Goal: Task Accomplishment & Management: Complete application form

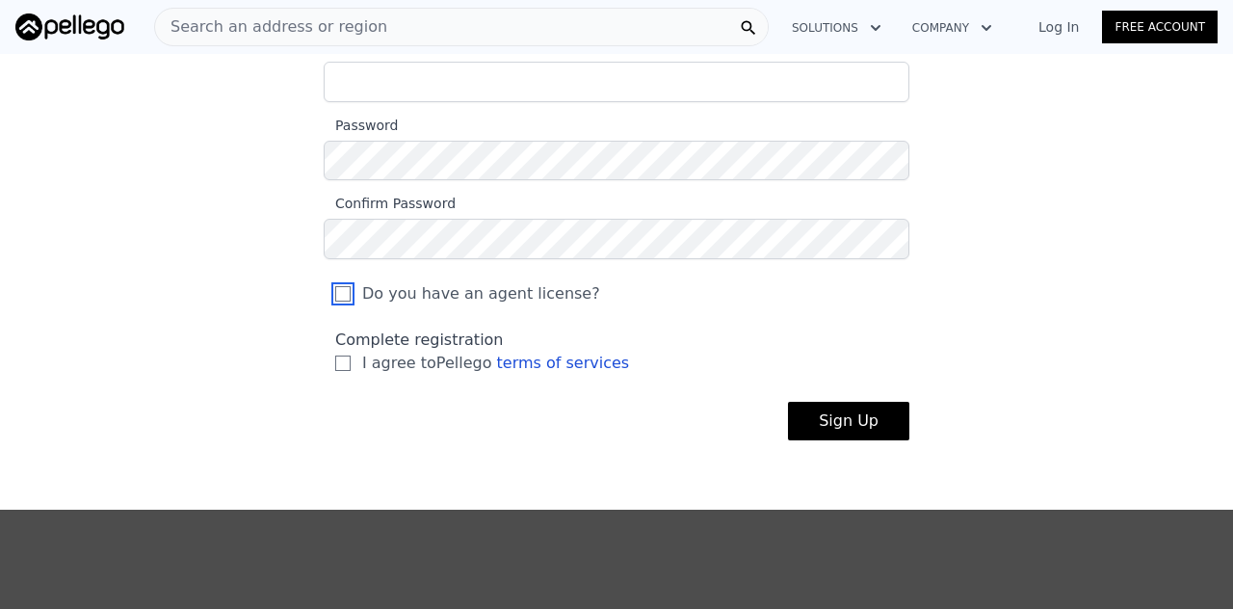
scroll to position [312, 0]
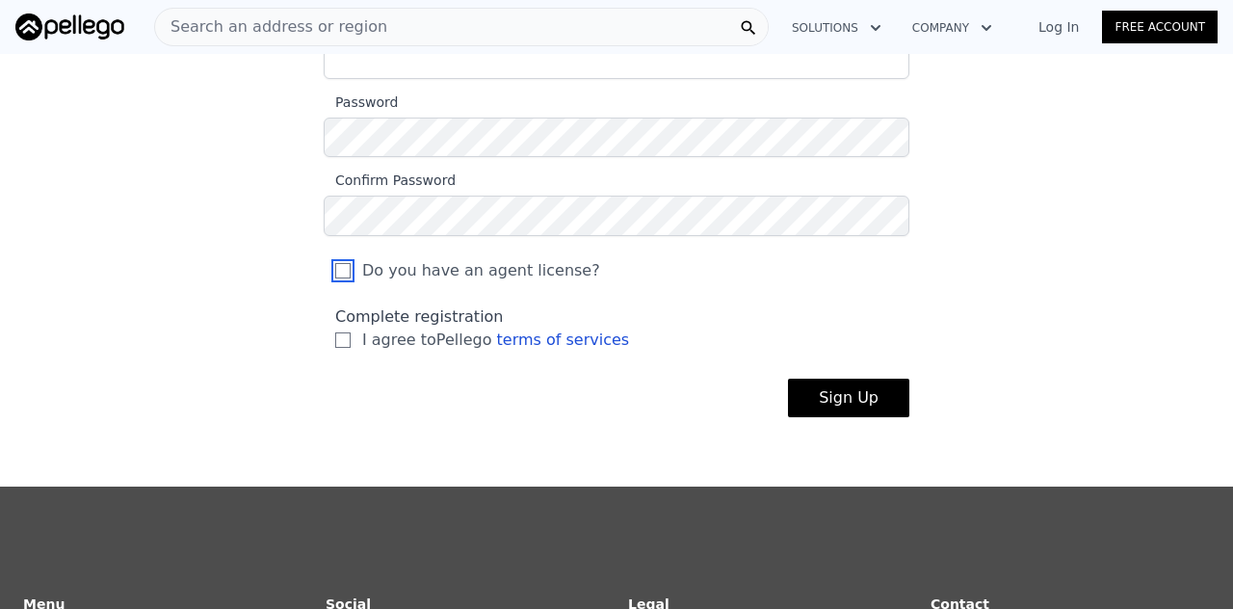
click at [335, 278] on input "Do you have an agent license?" at bounding box center [342, 270] width 15 height 15
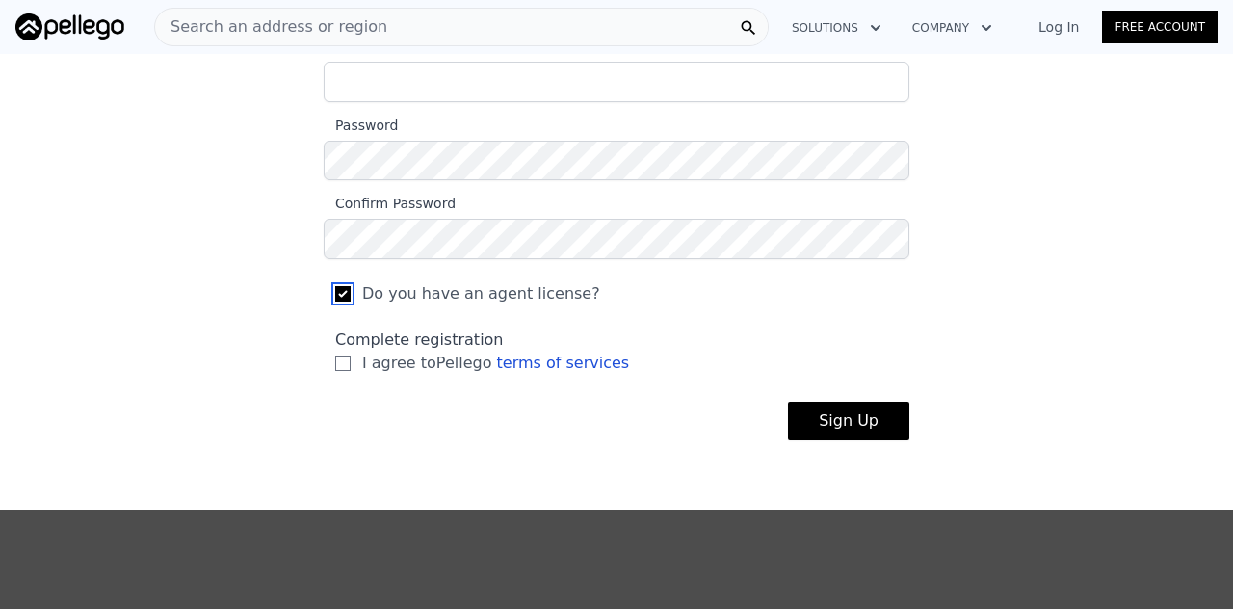
click at [337, 292] on input "Do you have an agent license?" at bounding box center [342, 293] width 15 height 15
checkbox input "false"
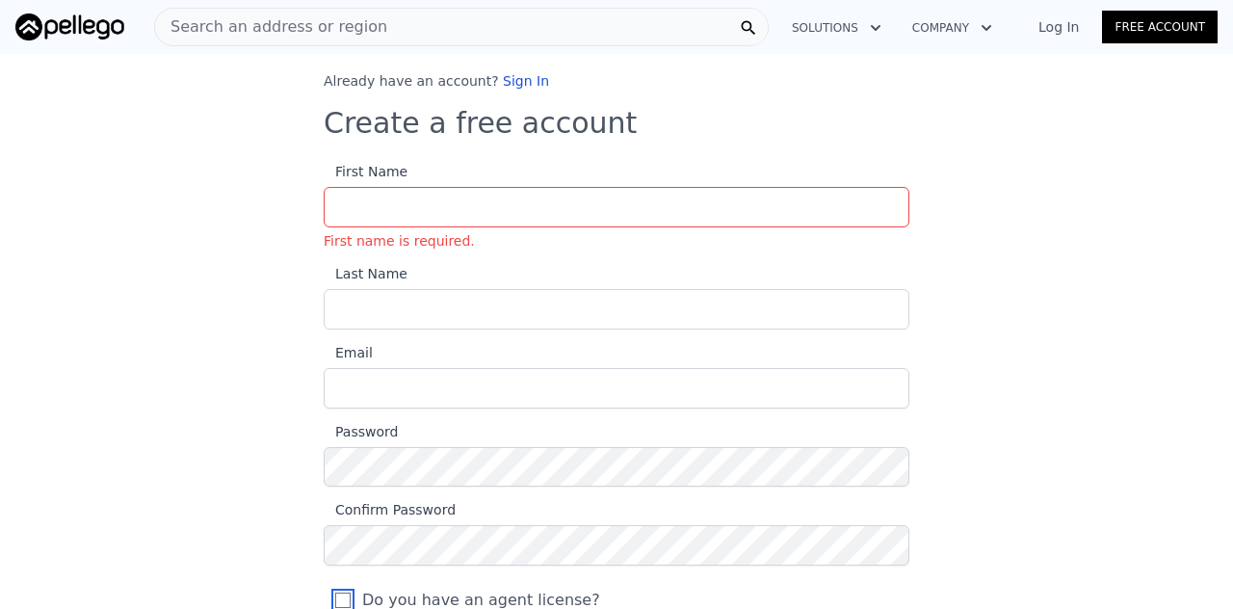
scroll to position [0, 0]
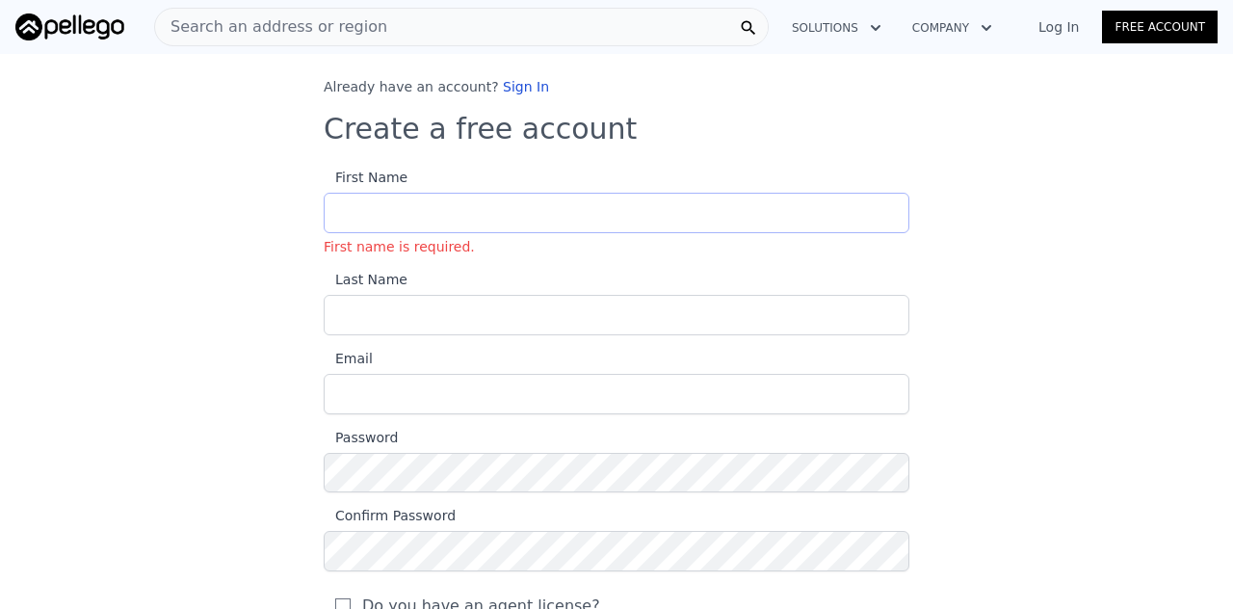
click at [363, 211] on input "First Name First name is required." at bounding box center [617, 213] width 586 height 40
type input "Jerry"
type input "Godsey"
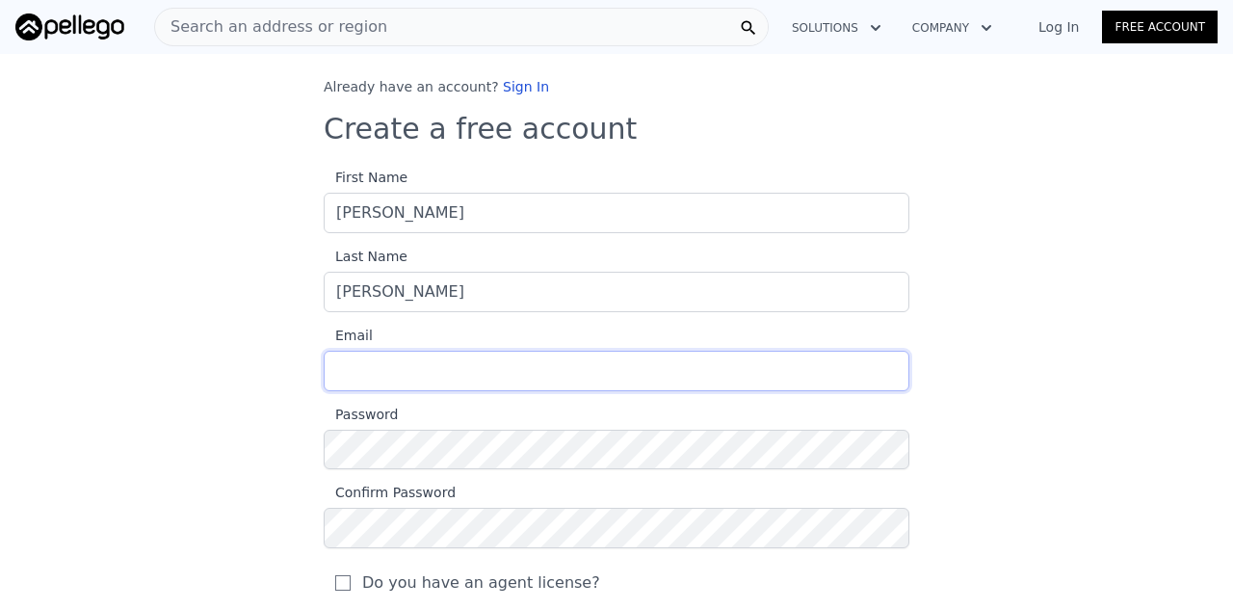
click at [378, 366] on input "Email" at bounding box center [617, 371] width 586 height 40
type input "chipster2477@yahoo.com"
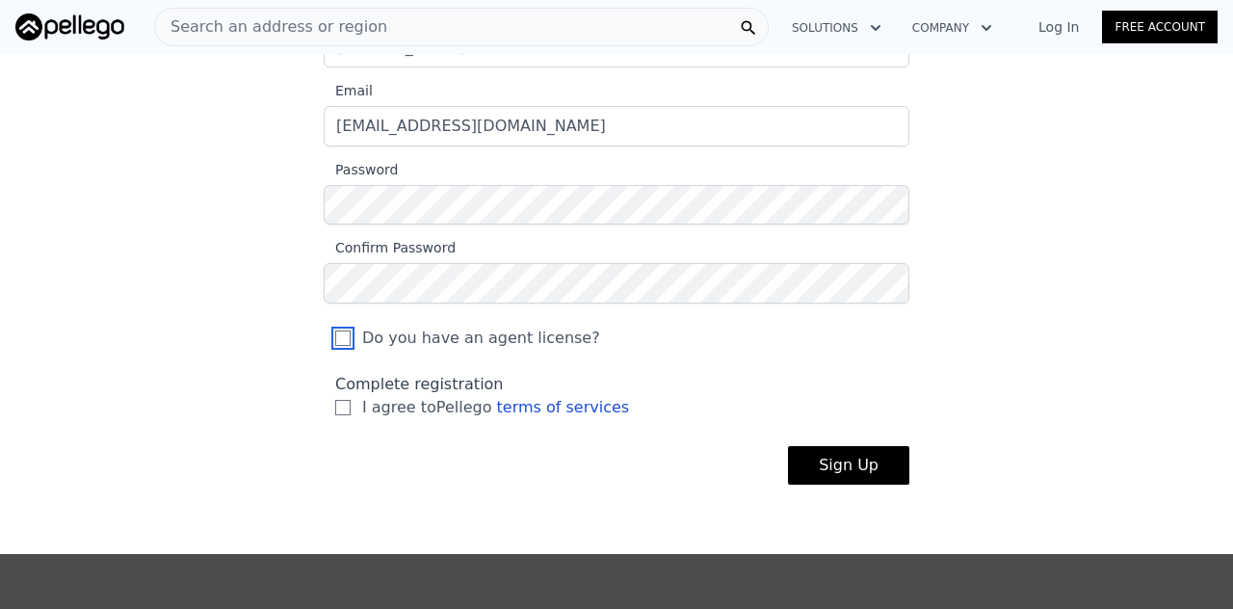
scroll to position [289, 0]
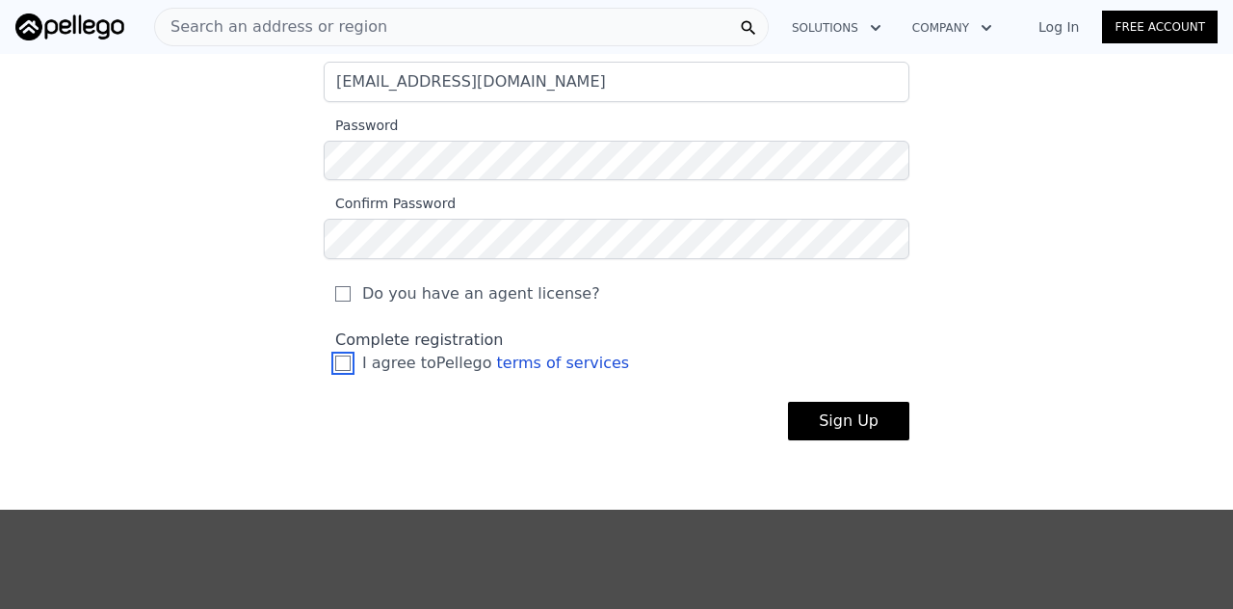
click at [340, 359] on input "I agree to Pellego terms of services" at bounding box center [342, 363] width 15 height 15
checkbox input "true"
click at [862, 425] on button "Sign Up" at bounding box center [848, 421] width 121 height 39
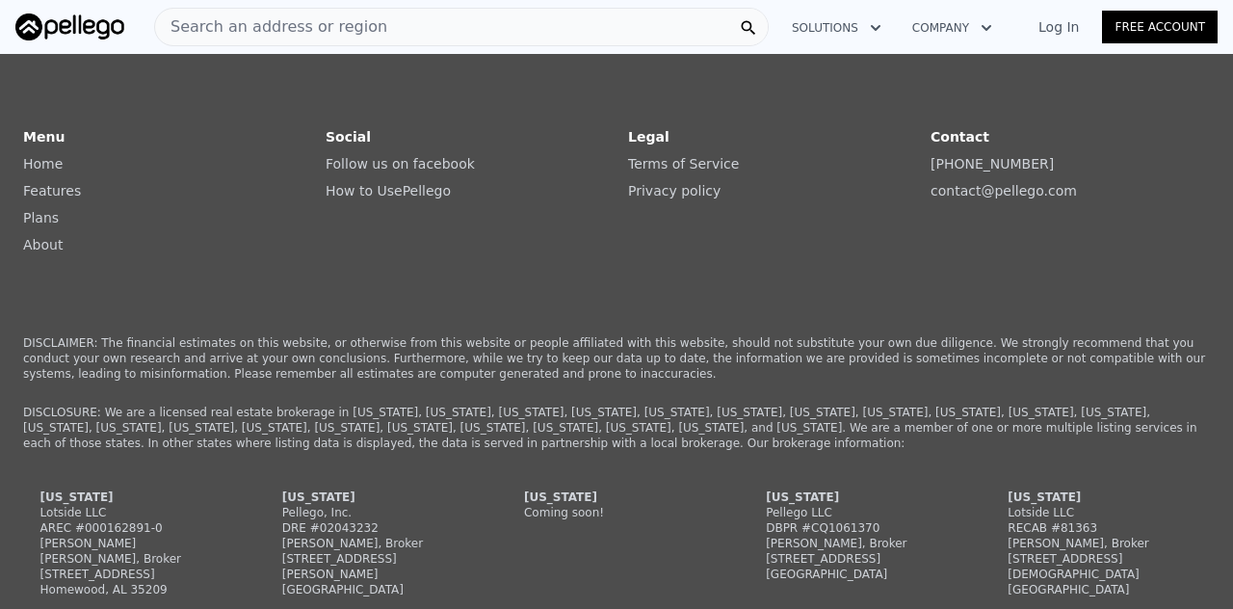
click at [513, 150] on li "Follow us on facebook" at bounding box center [465, 163] width 279 height 27
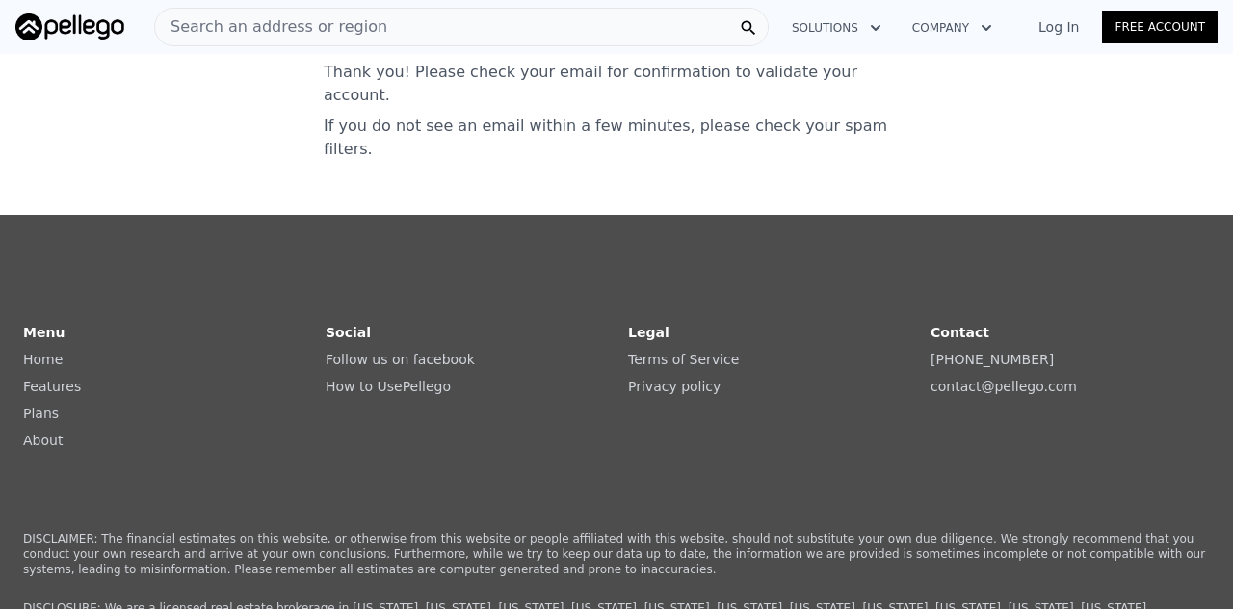
scroll to position [0, 0]
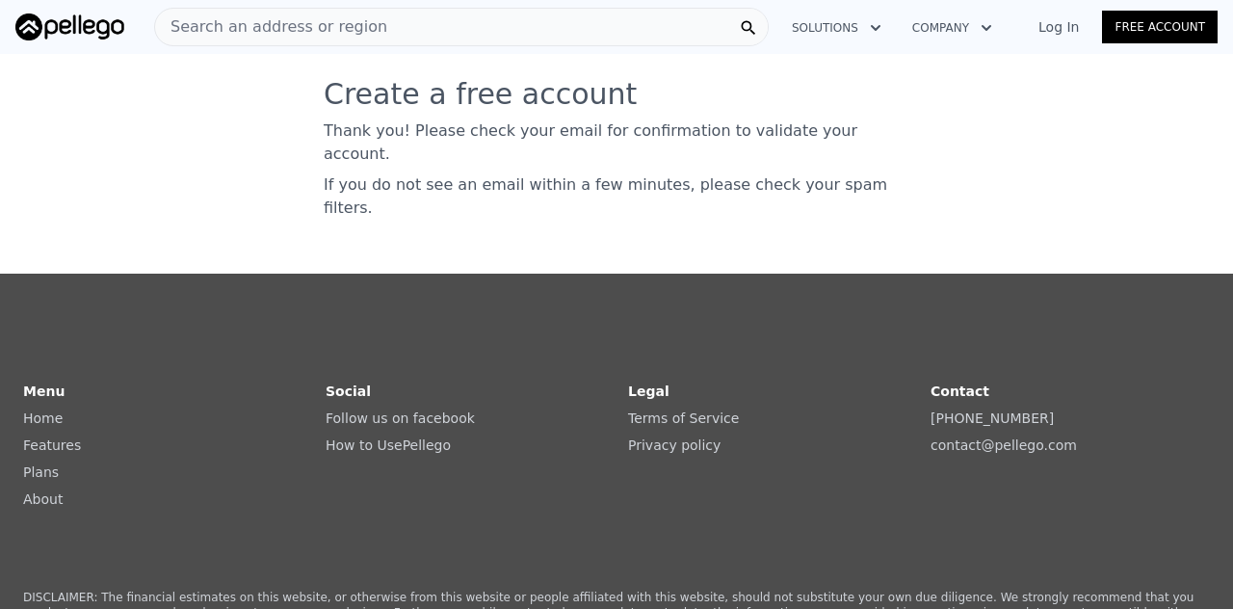
click at [1074, 30] on link "Log In" at bounding box center [1059, 26] width 87 height 19
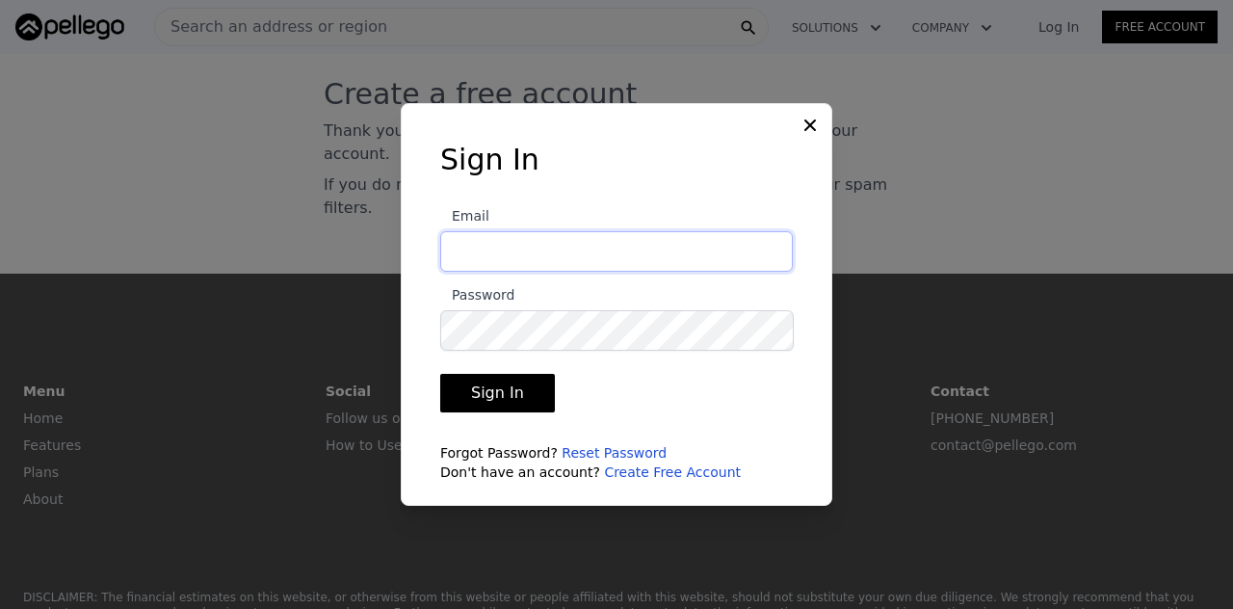
type input "chipster2477@yahoo.com"
click at [476, 401] on button "Sign In" at bounding box center [497, 393] width 115 height 39
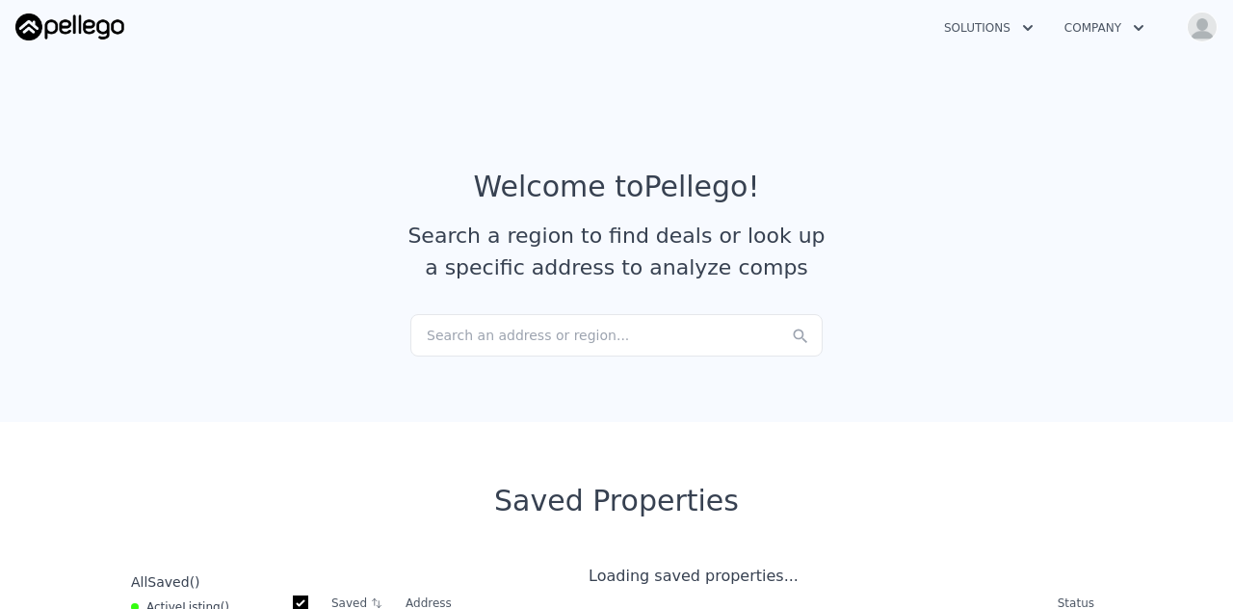
checkbox input "true"
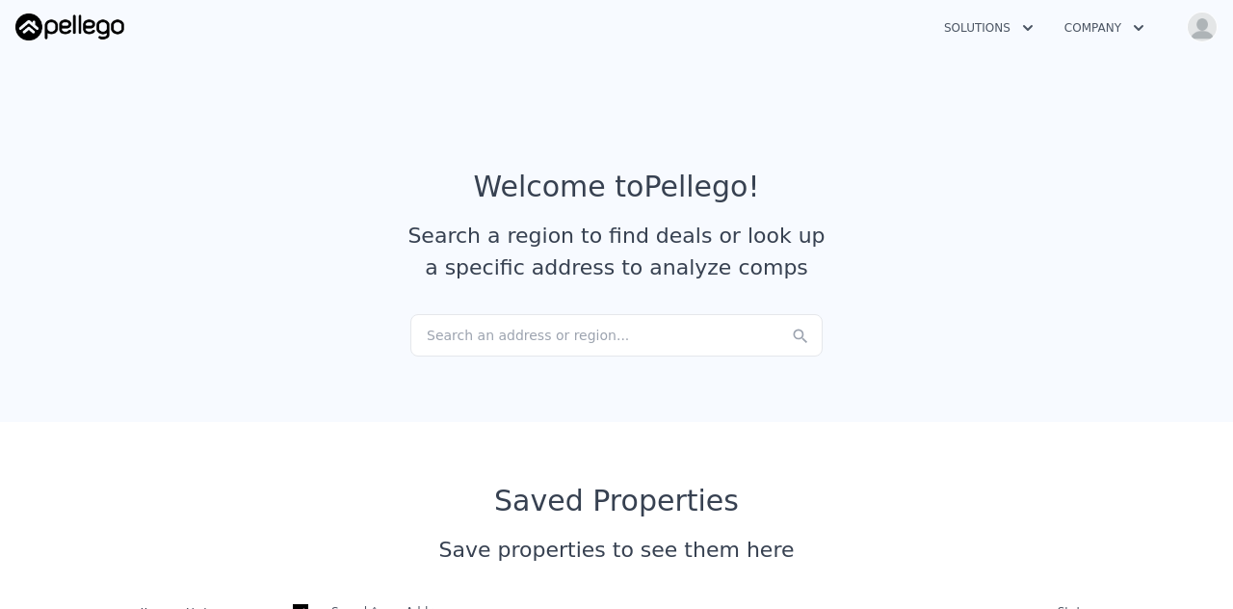
click at [471, 336] on div "Search an address or region..." at bounding box center [617, 335] width 412 height 42
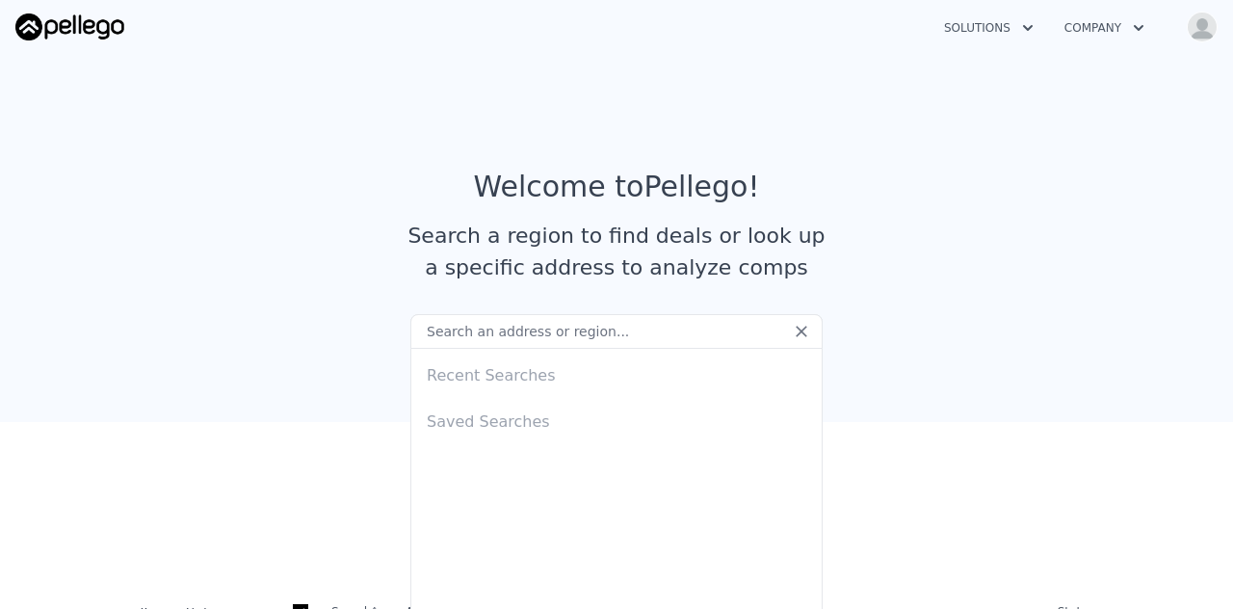
type input "422 W Oneal St, Wills Point, TX 75169"
